Goal: Information Seeking & Learning: Learn about a topic

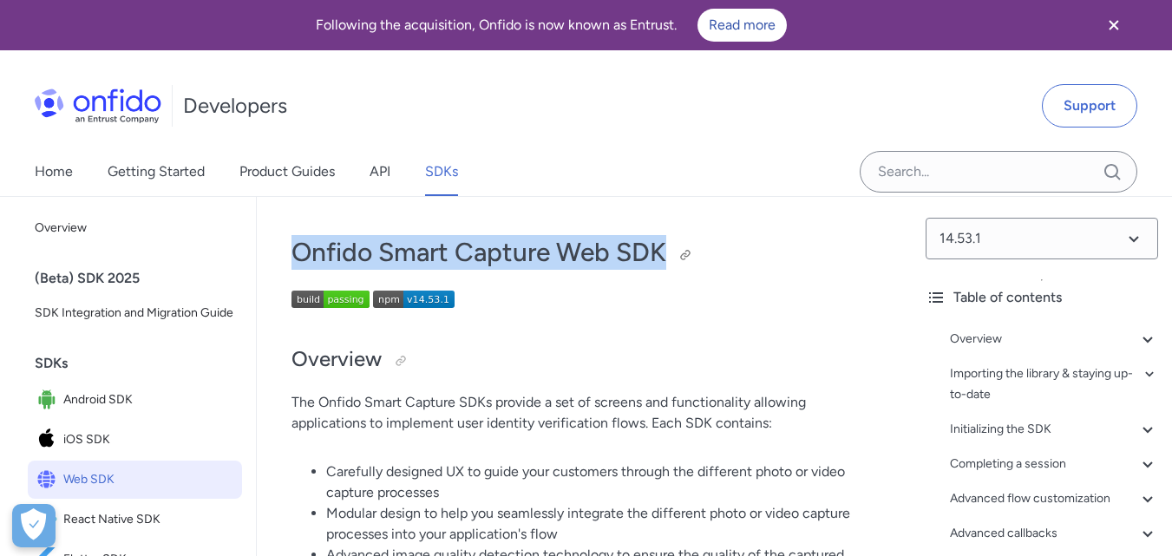
drag, startPoint x: 296, startPoint y: 254, endPoint x: 665, endPoint y: 249, distance: 369.5
click at [665, 249] on h1 "Onfido Smart Capture Web SDK" at bounding box center [583, 252] width 585 height 35
copy h1 "Onfido Smart Capture Web SDK"
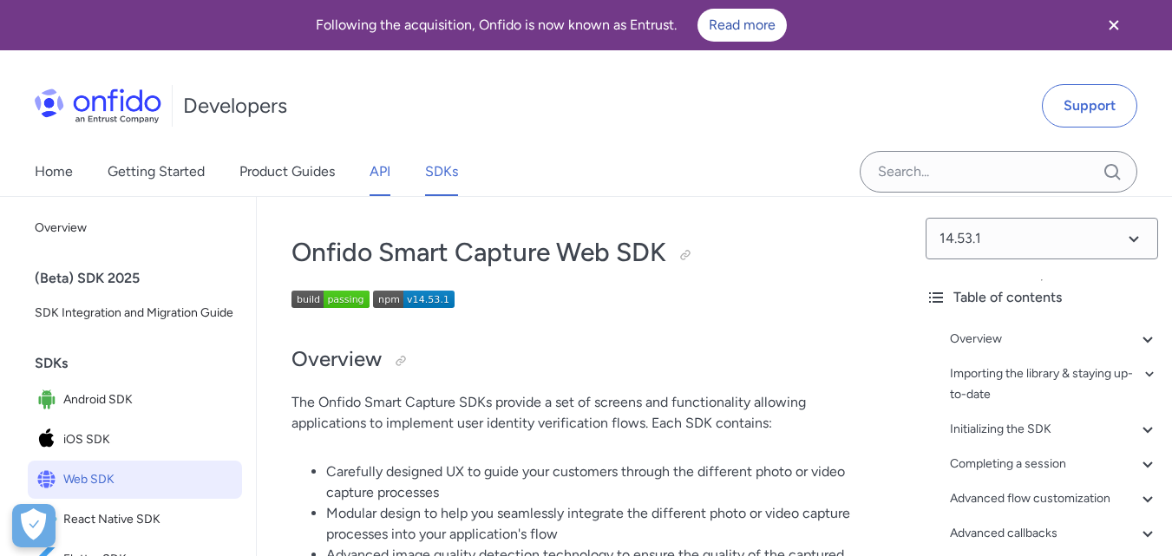
click at [386, 176] on link "API" at bounding box center [379, 171] width 21 height 49
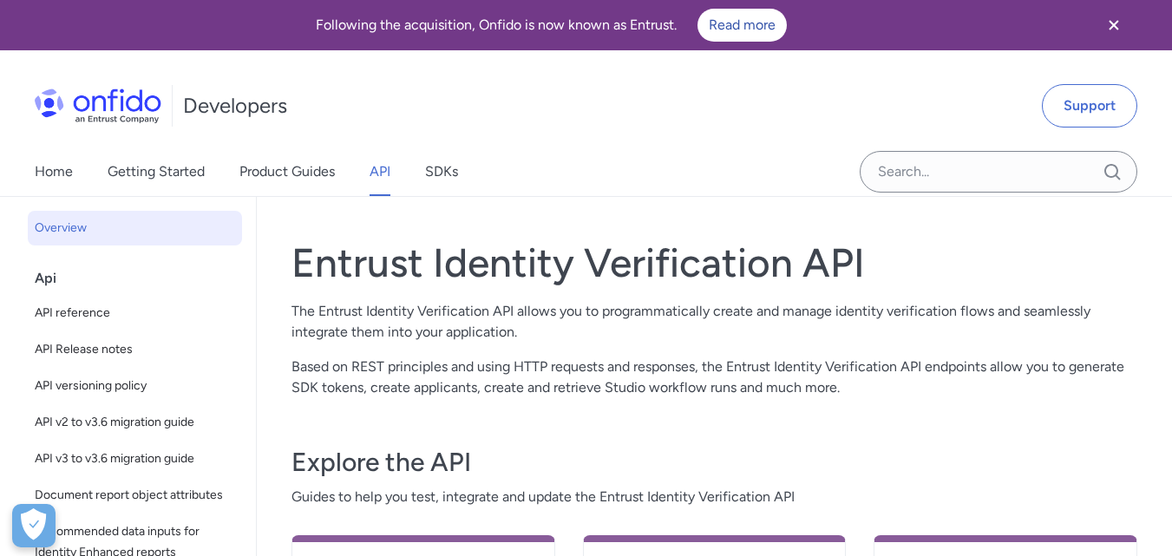
scroll to position [260, 0]
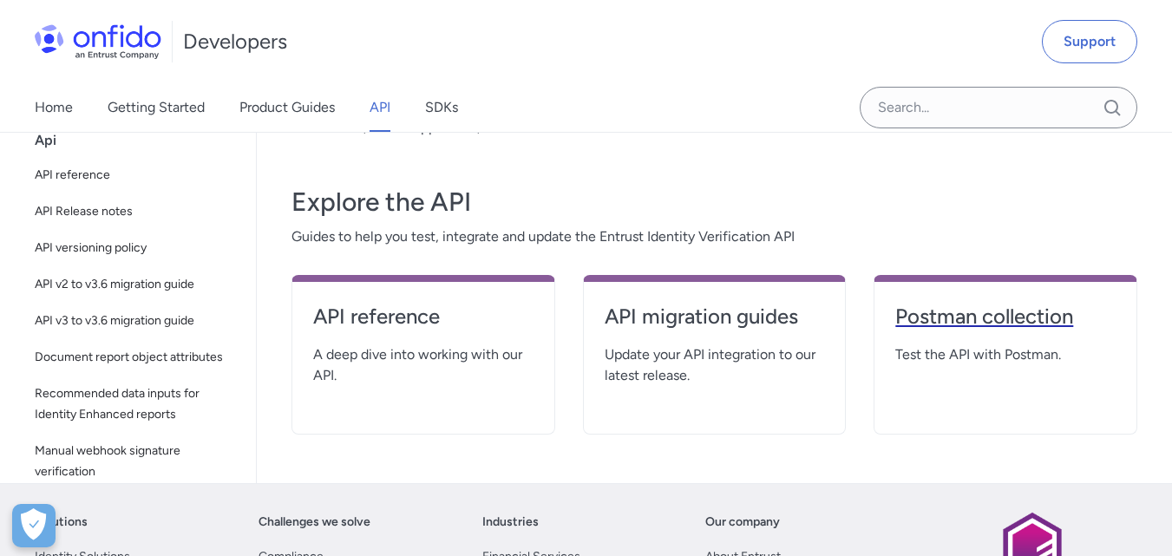
click at [978, 343] on link "Postman collection" at bounding box center [1005, 324] width 220 height 42
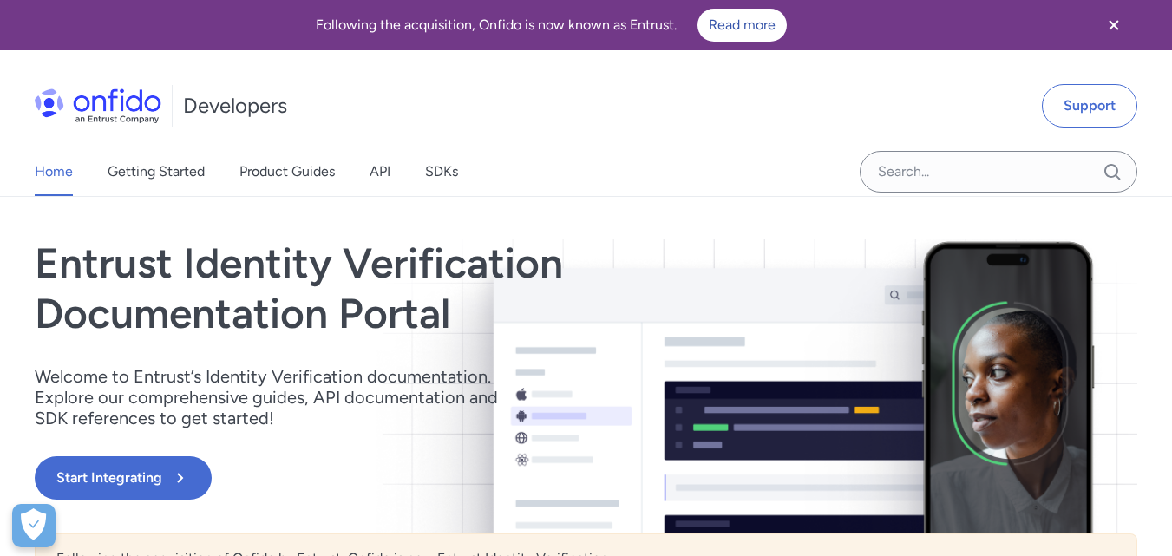
scroll to position [260, 0]
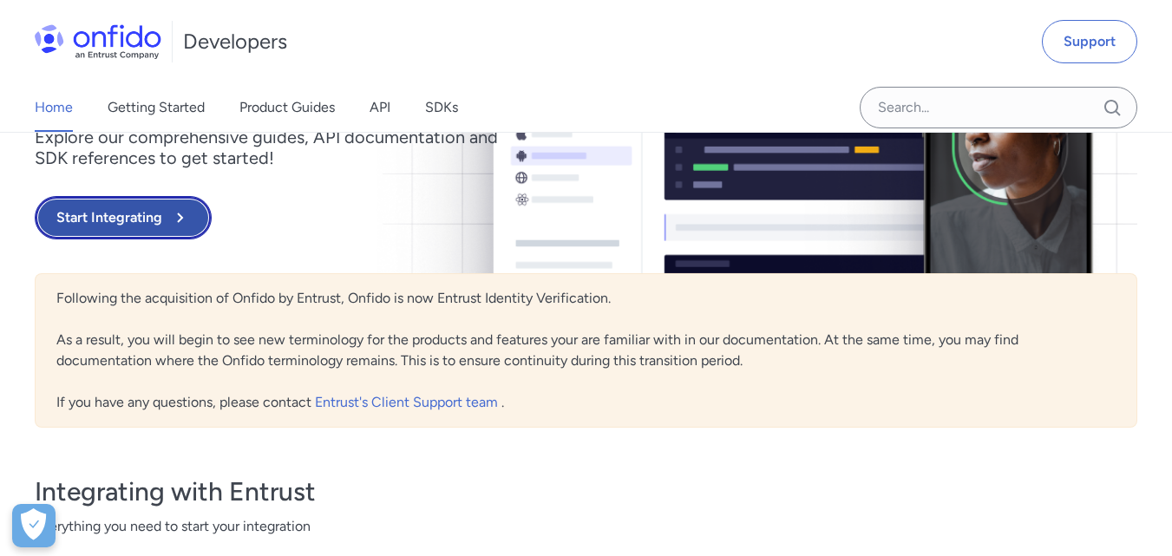
click at [141, 218] on button "Start Integrating" at bounding box center [123, 217] width 177 height 43
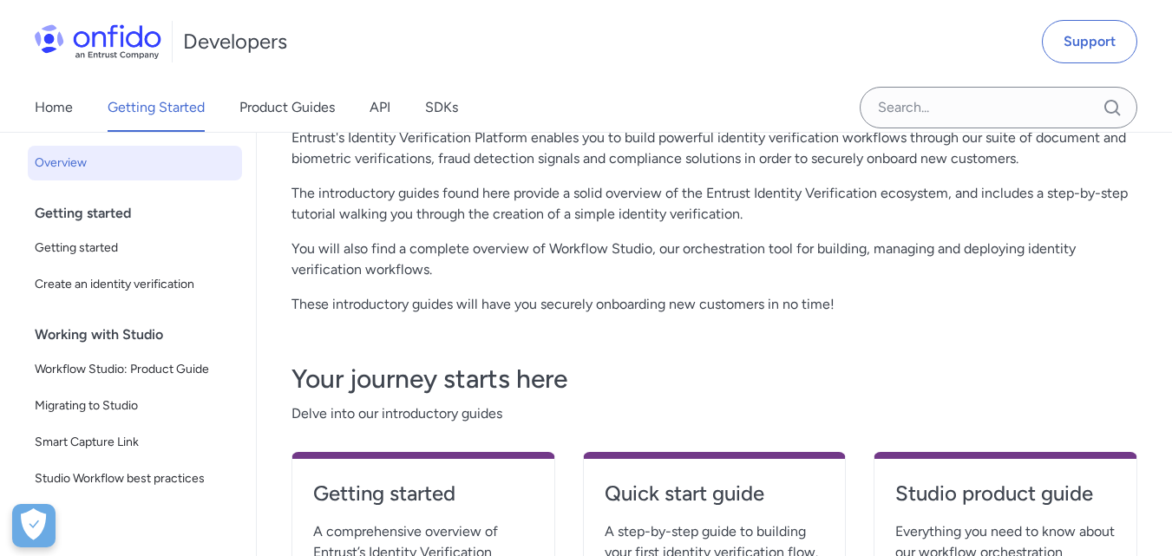
scroll to position [260, 0]
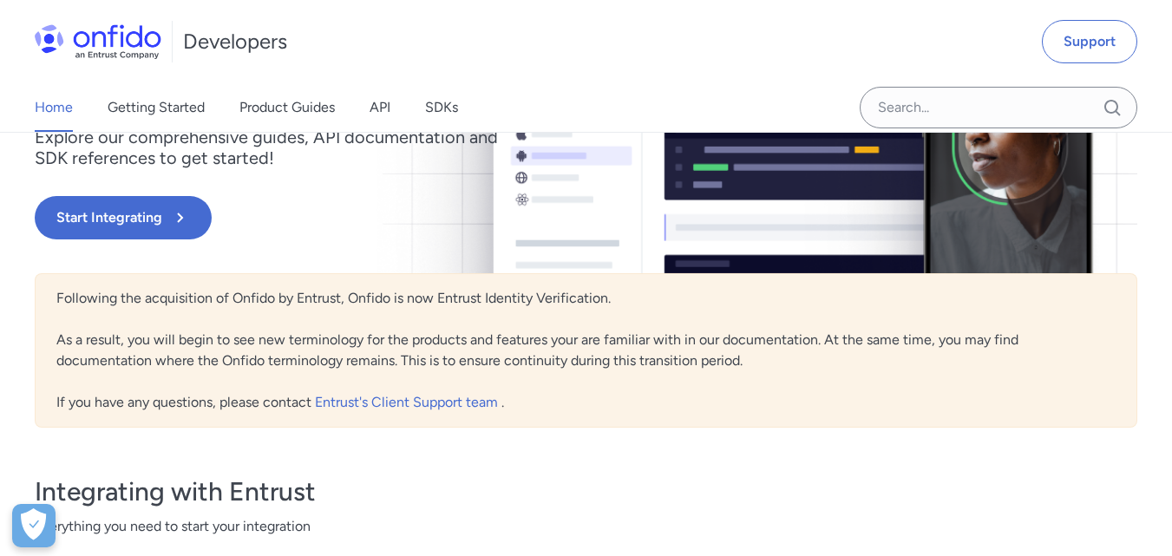
scroll to position [607, 0]
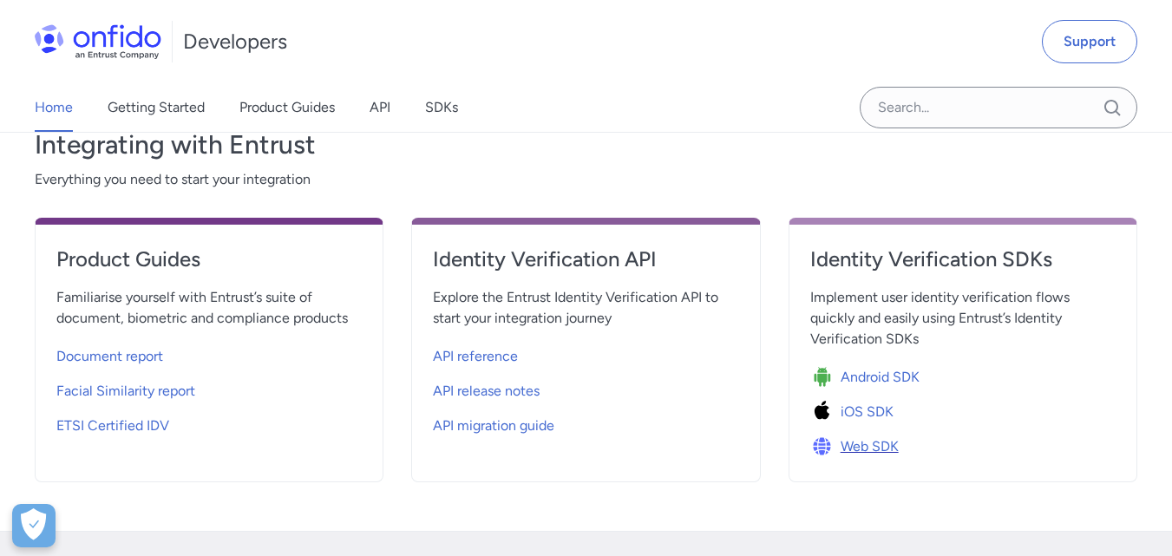
click at [843, 444] on span "Web SDK" at bounding box center [869, 446] width 58 height 21
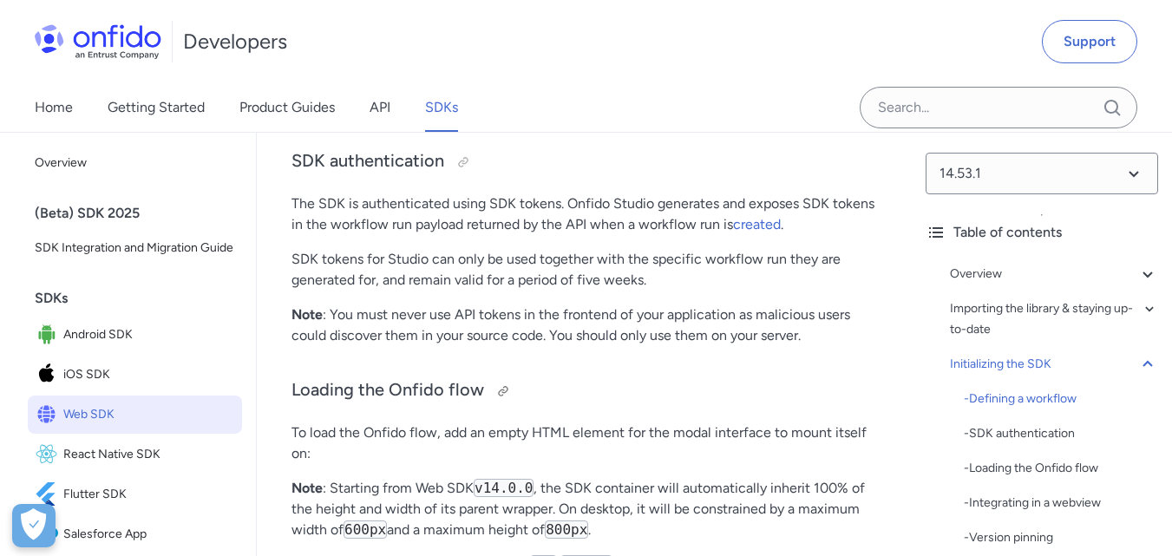
scroll to position [3816, 0]
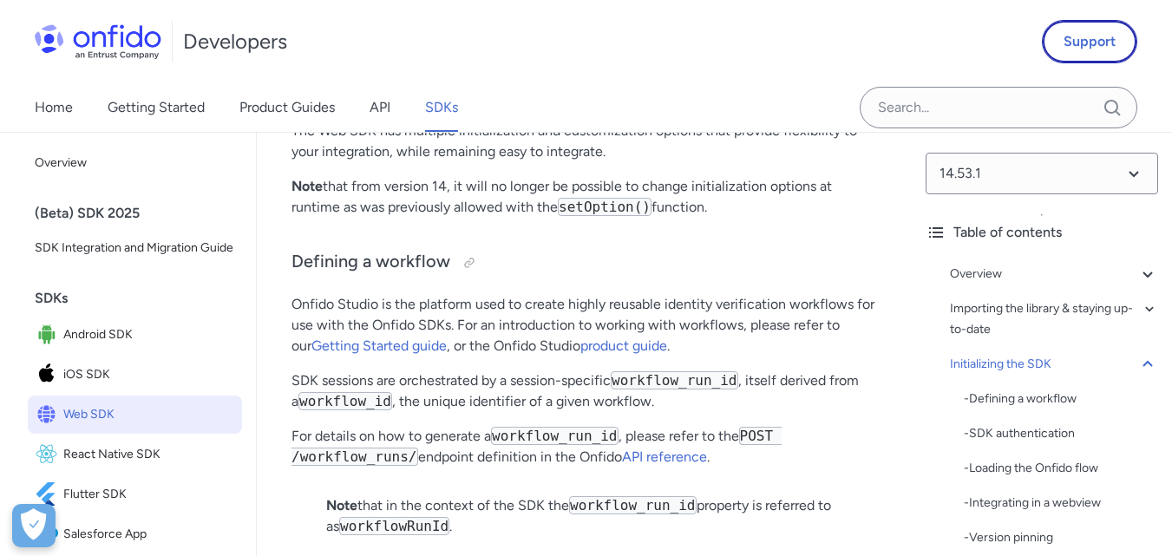
click at [1074, 50] on link "Support" at bounding box center [1089, 41] width 95 height 43
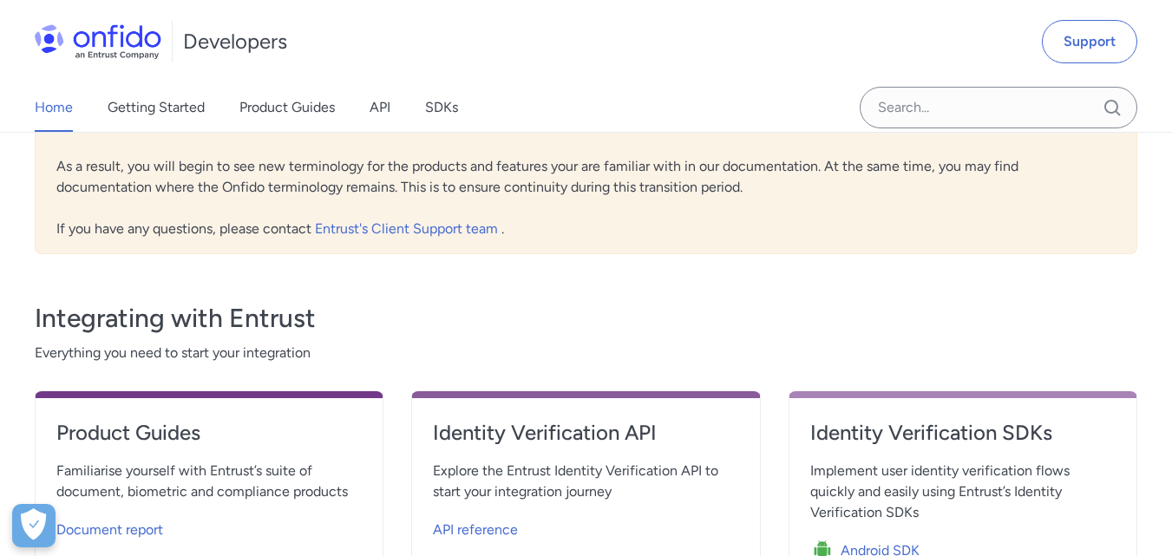
scroll to position [607, 0]
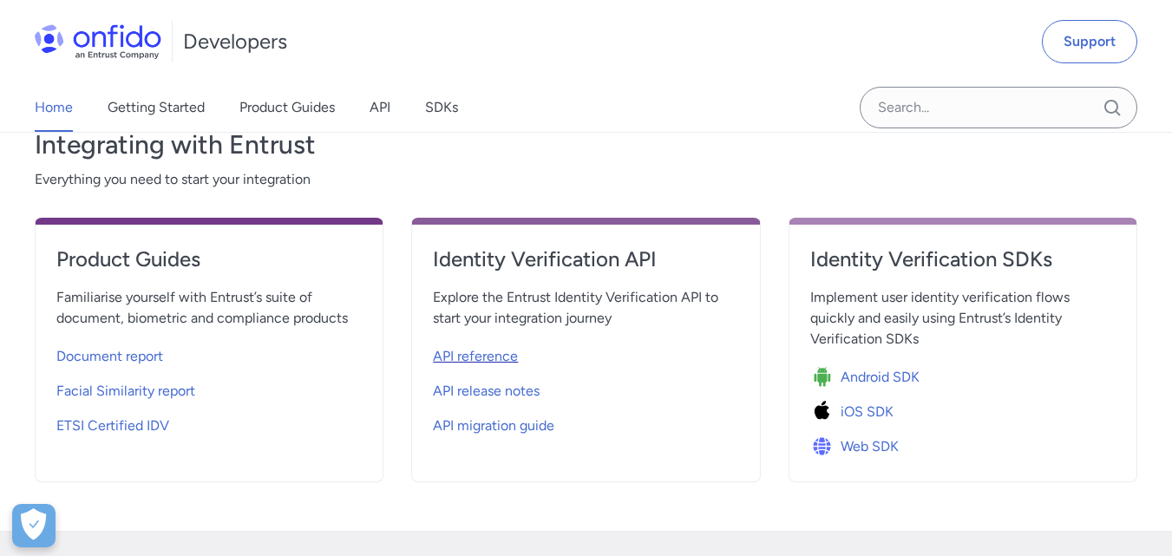
click at [494, 358] on span "API reference" at bounding box center [475, 356] width 85 height 21
select select "http"
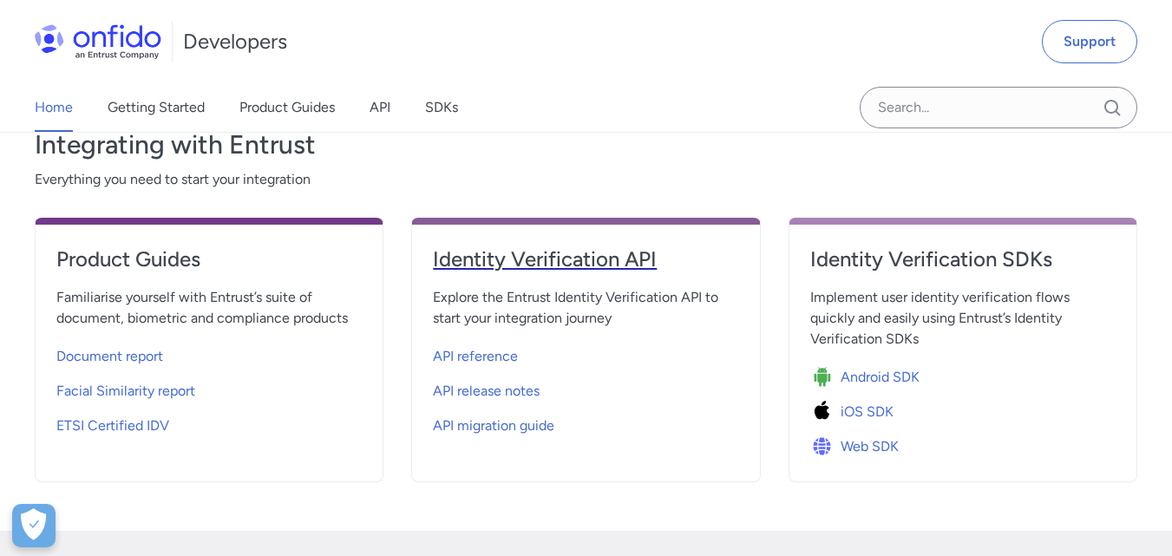
select select "http"
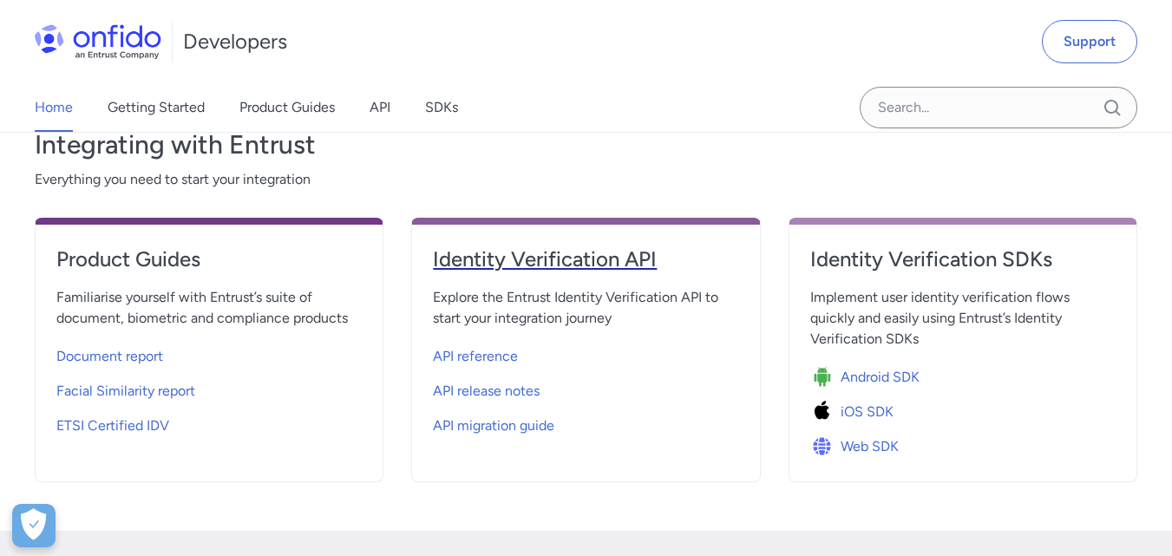
select select "http"
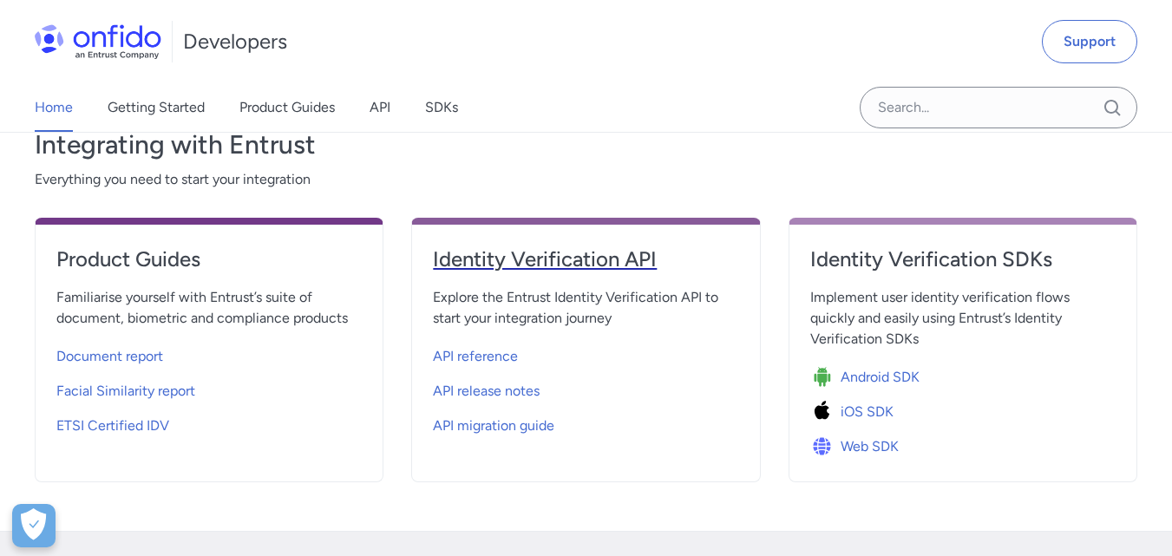
select select "http"
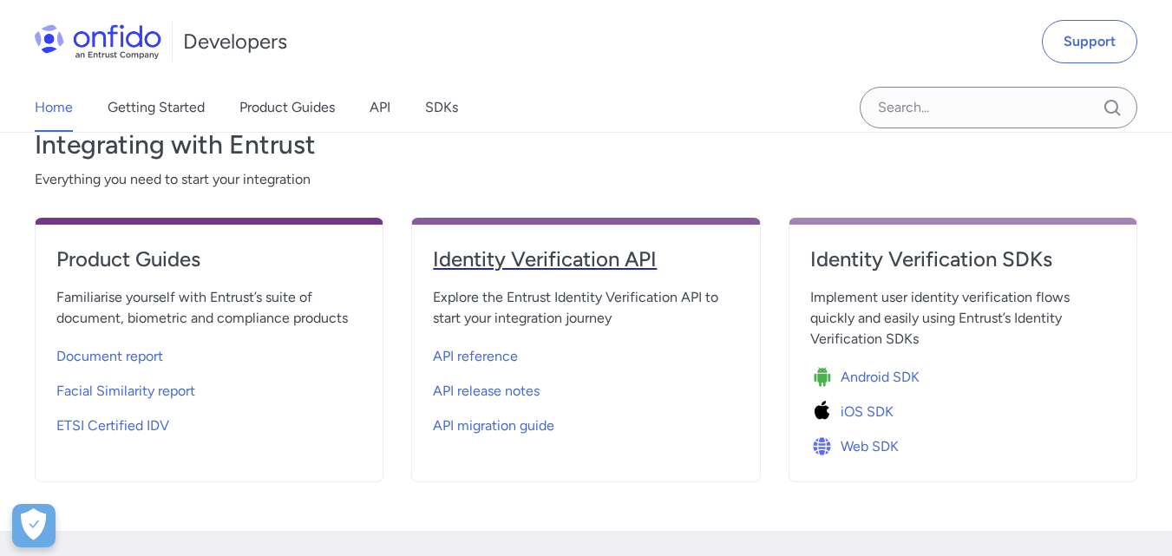
select select "http"
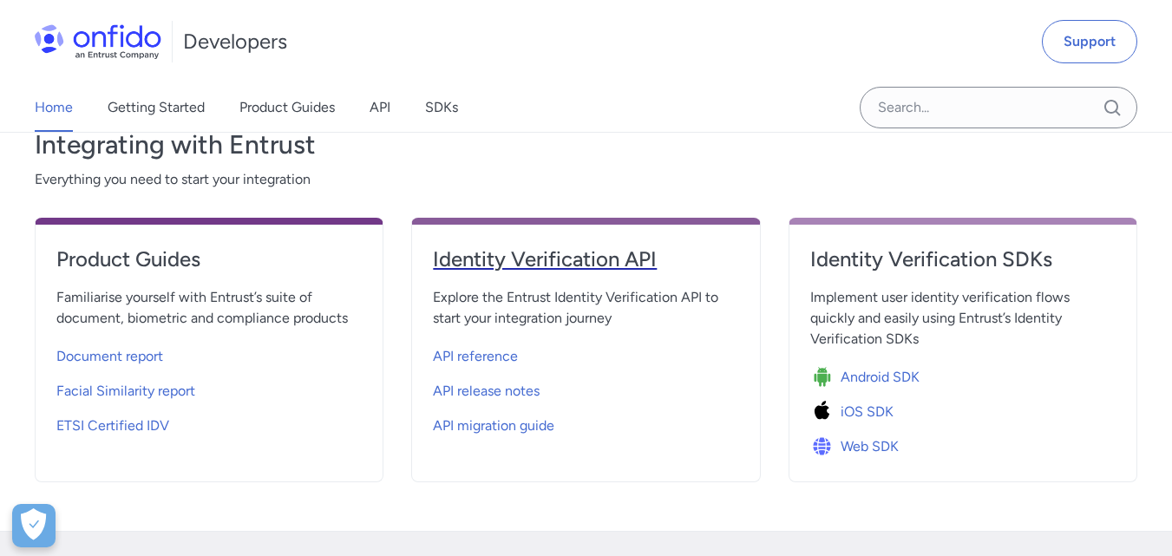
select select "http"
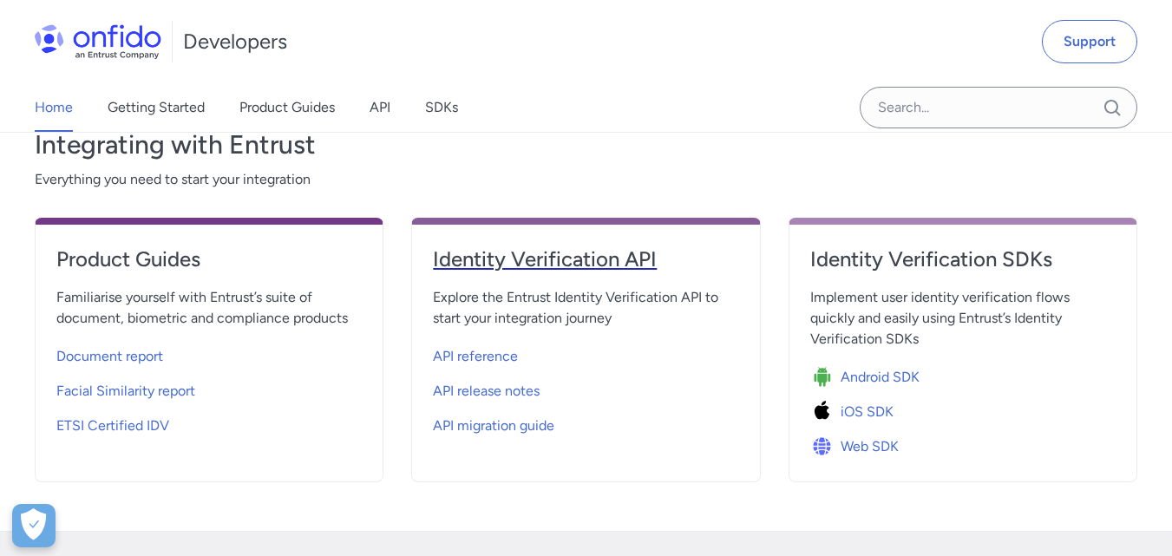
select select "http"
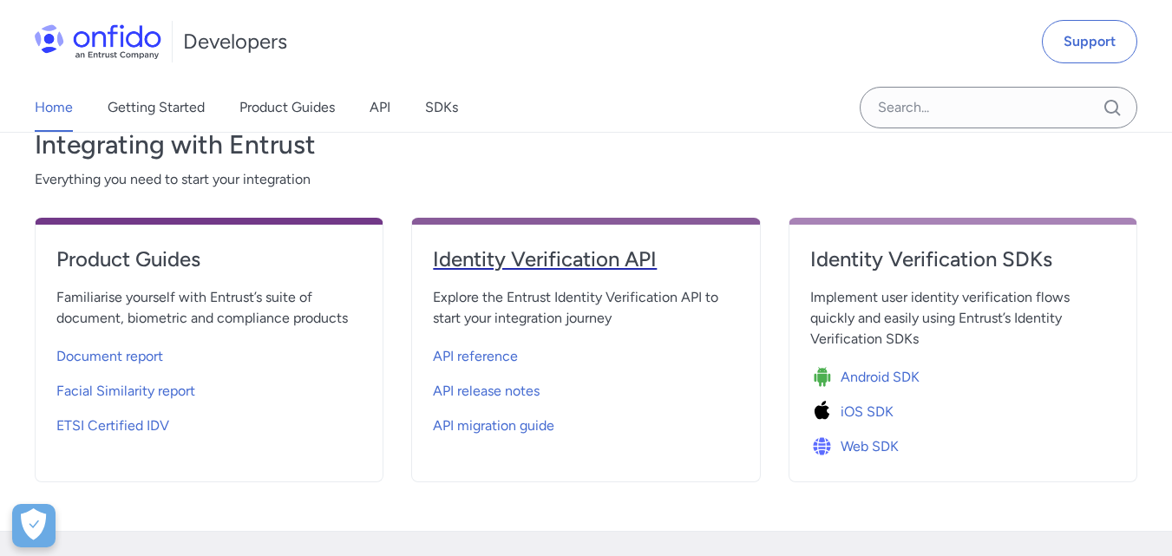
select select "http"
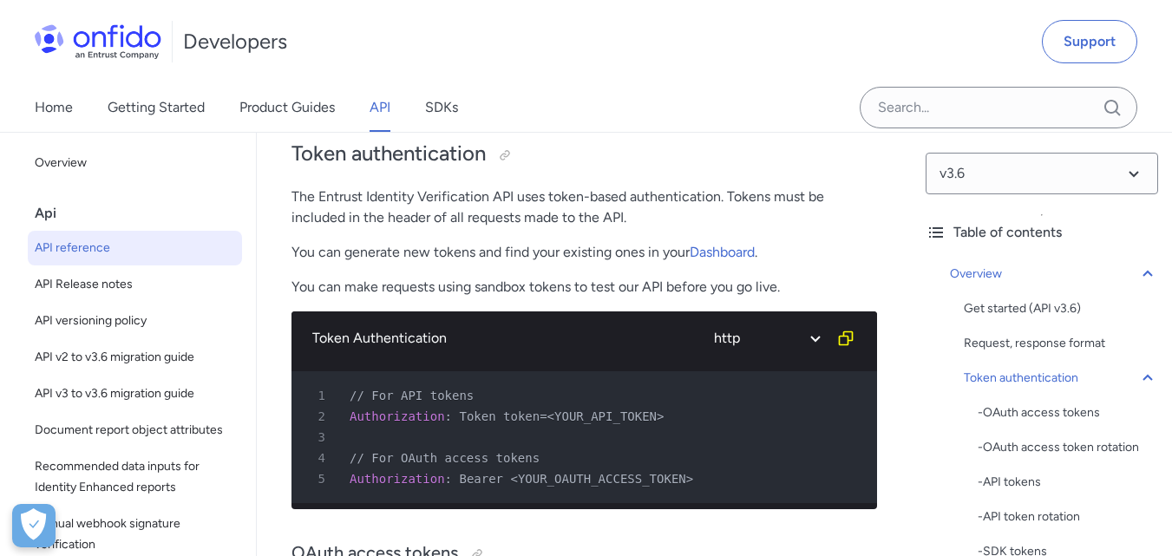
scroll to position [607, 0]
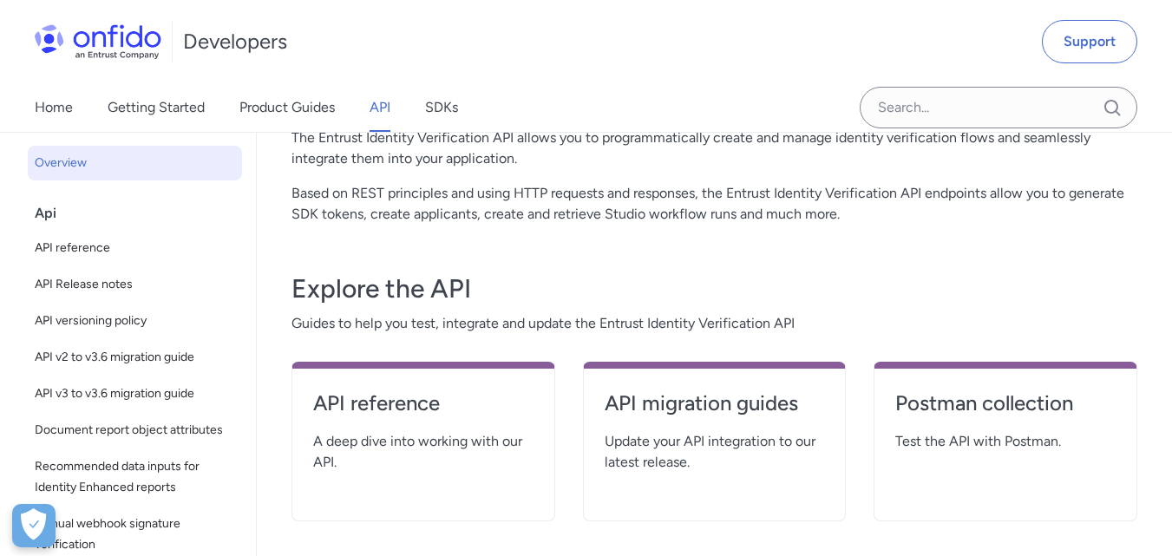
scroll to position [347, 0]
